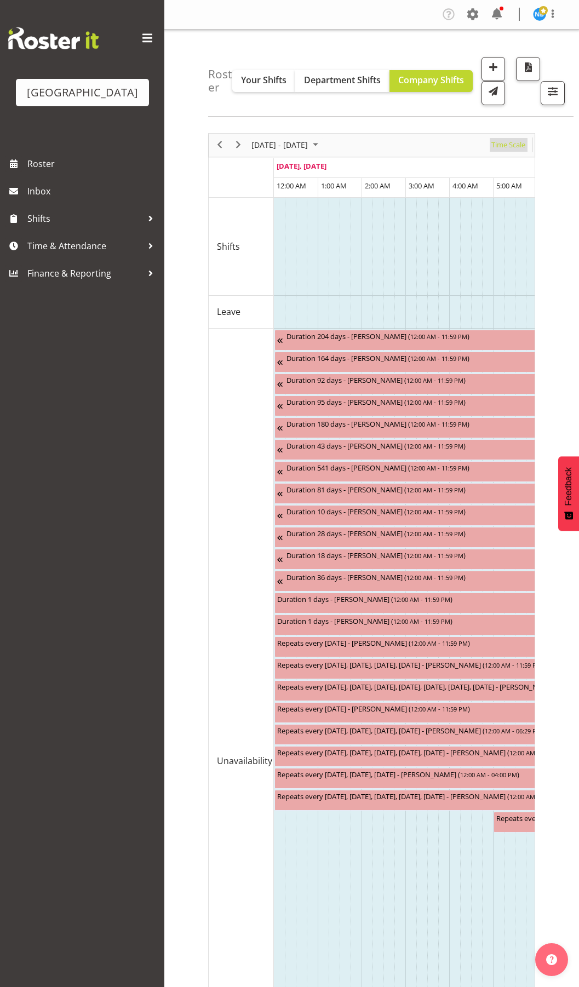
click at [518, 140] on span "Time Scale" at bounding box center [508, 145] width 36 height 14
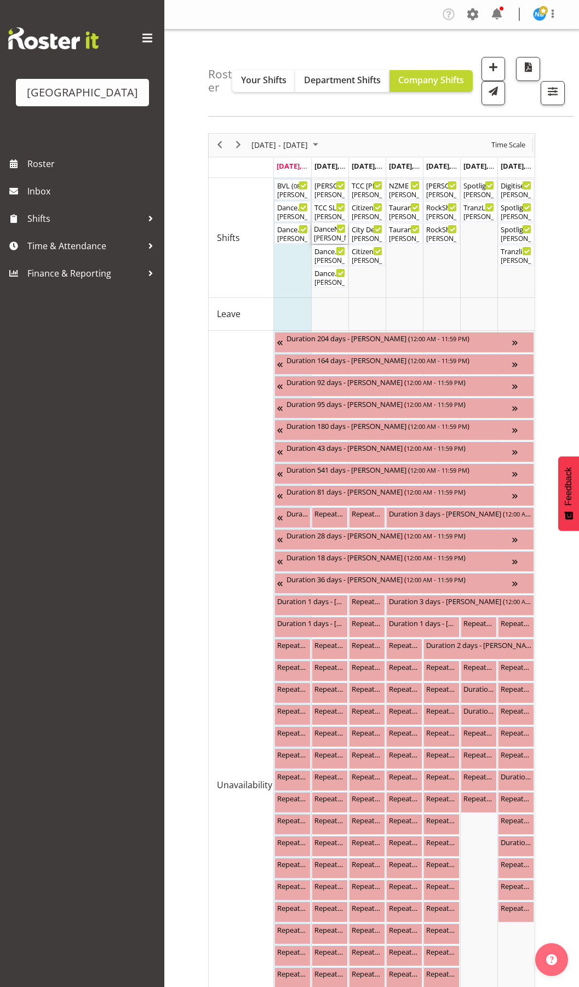
click at [319, 229] on div "DanceNZmade Minder Shift ( 01:00 PM - 04:15 PM )" at bounding box center [330, 228] width 32 height 11
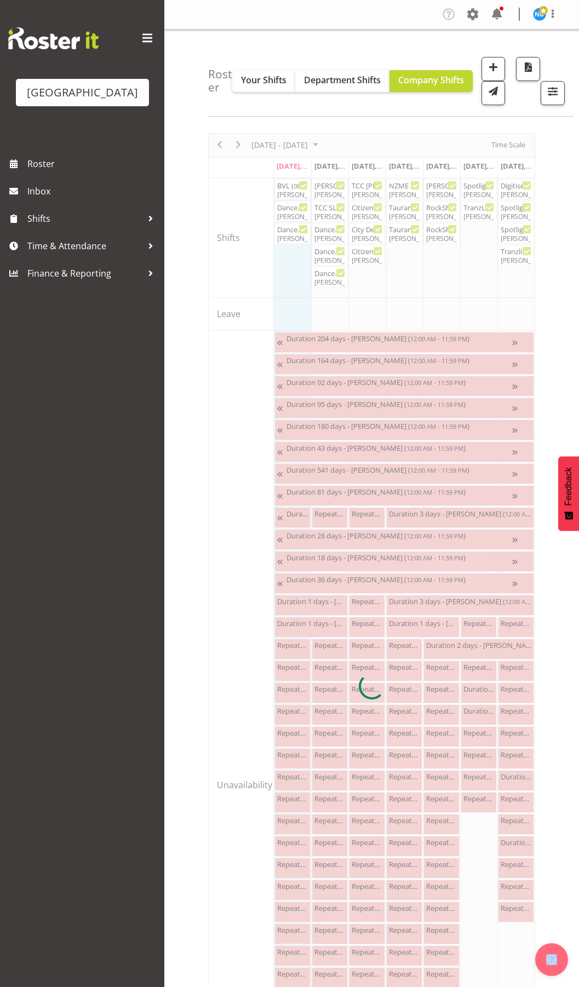
click at [319, 229] on div at bounding box center [371, 686] width 327 height 1107
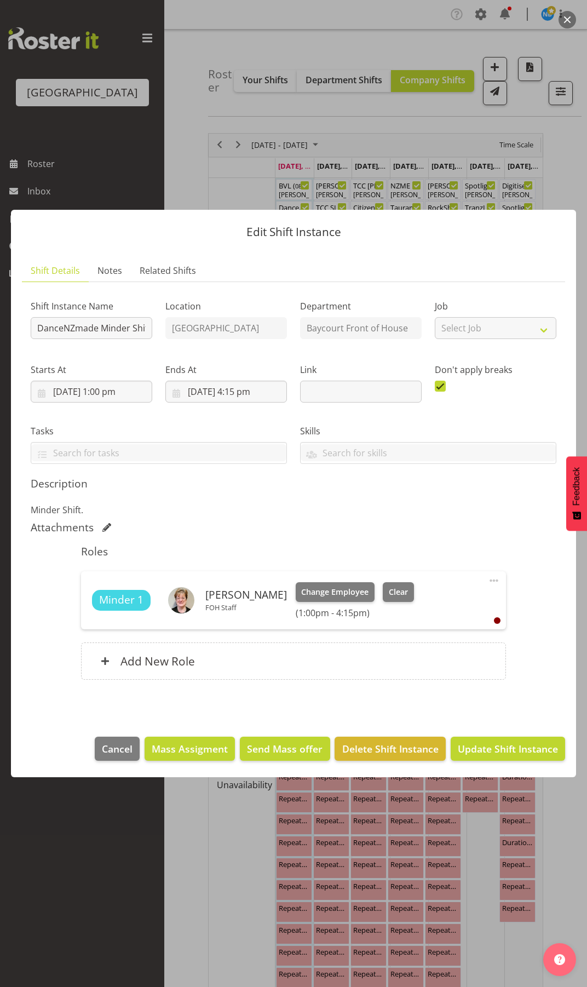
click at [539, 148] on div at bounding box center [293, 493] width 587 height 987
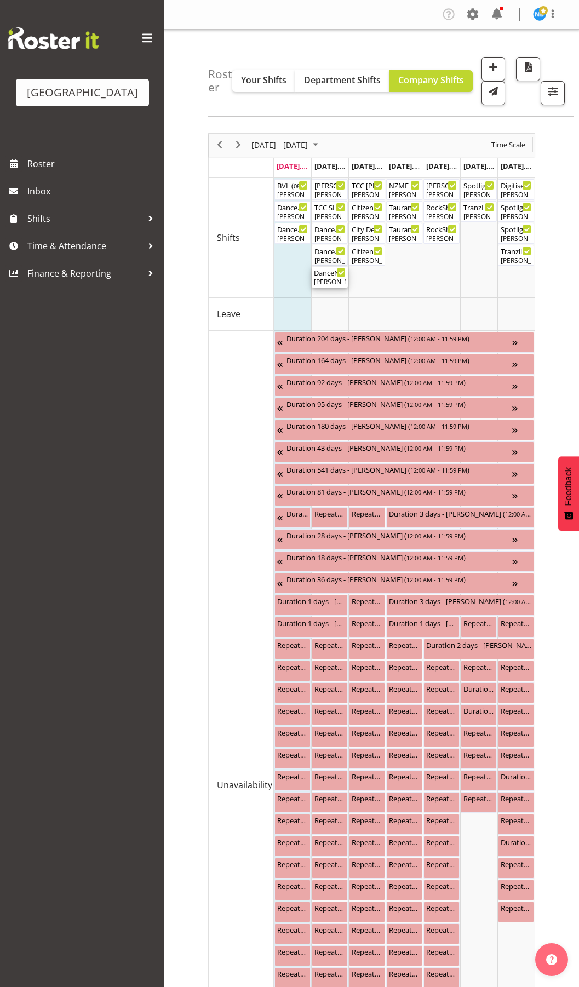
click at [331, 280] on div "[PERSON_NAME], [PERSON_NAME], [PERSON_NAME], [PERSON_NAME], [PERSON_NAME], [PER…" at bounding box center [330, 282] width 32 height 10
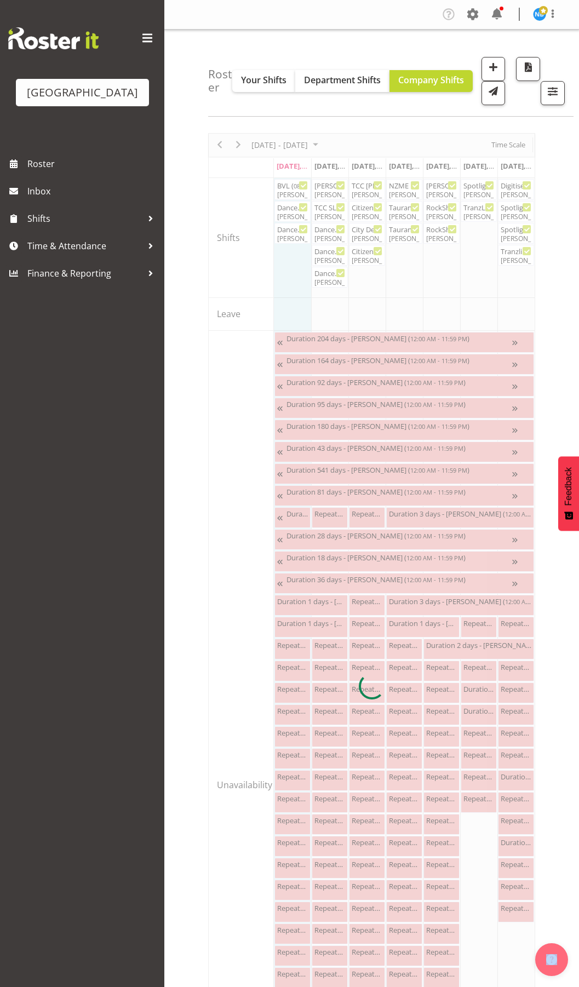
click at [331, 280] on div at bounding box center [371, 686] width 327 height 1107
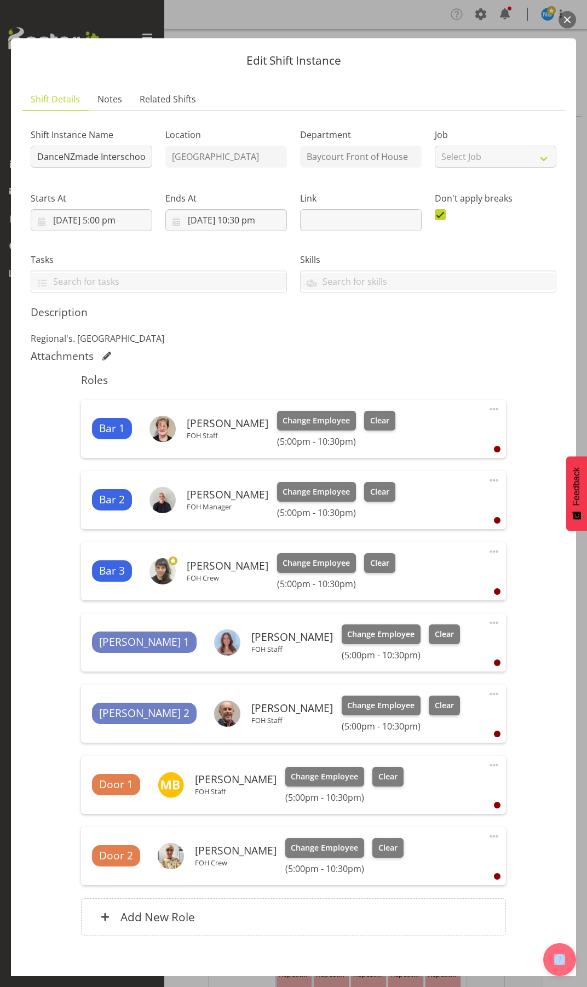
click at [570, 16] on button "button" at bounding box center [568, 20] width 18 height 18
